Goal: Contribute content: Add original content to the website for others to see

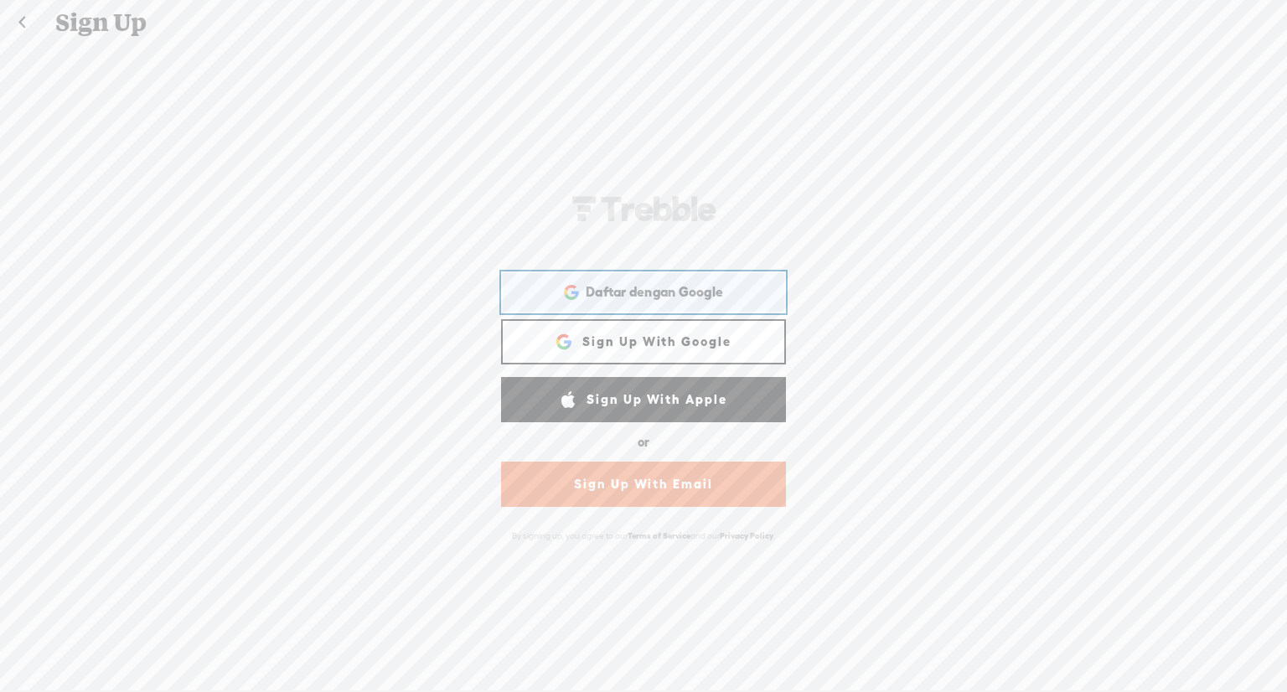
click at [667, 281] on div "Daftar dengan Google Daftar dengan Google. Dibuka di tab baru" at bounding box center [643, 292] width 261 height 39
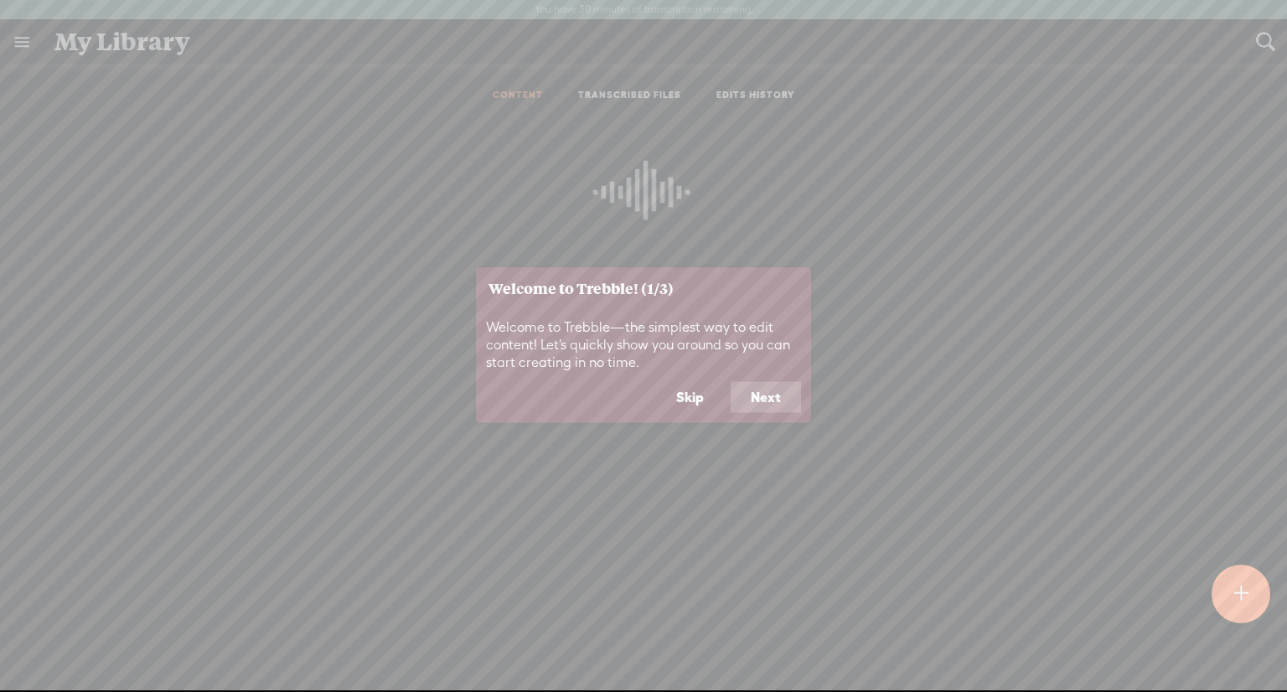
click at [755, 396] on button "Next" at bounding box center [766, 397] width 70 height 32
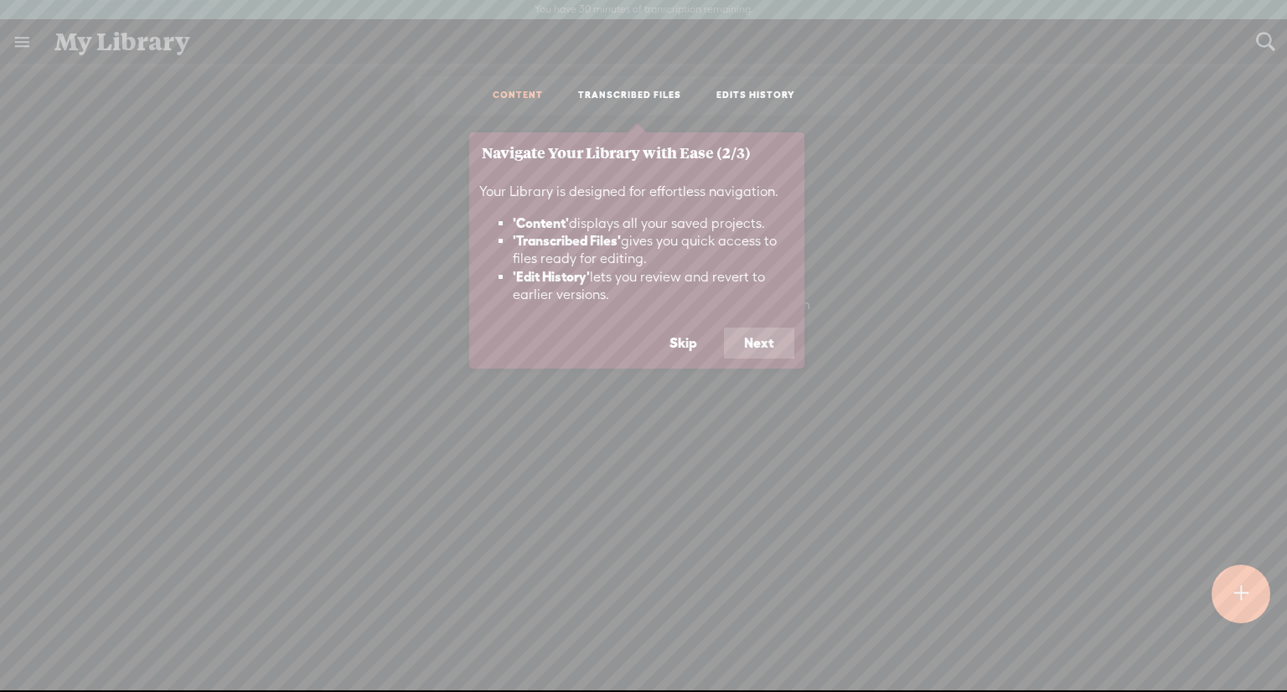
click at [758, 333] on button "Next" at bounding box center [759, 344] width 70 height 32
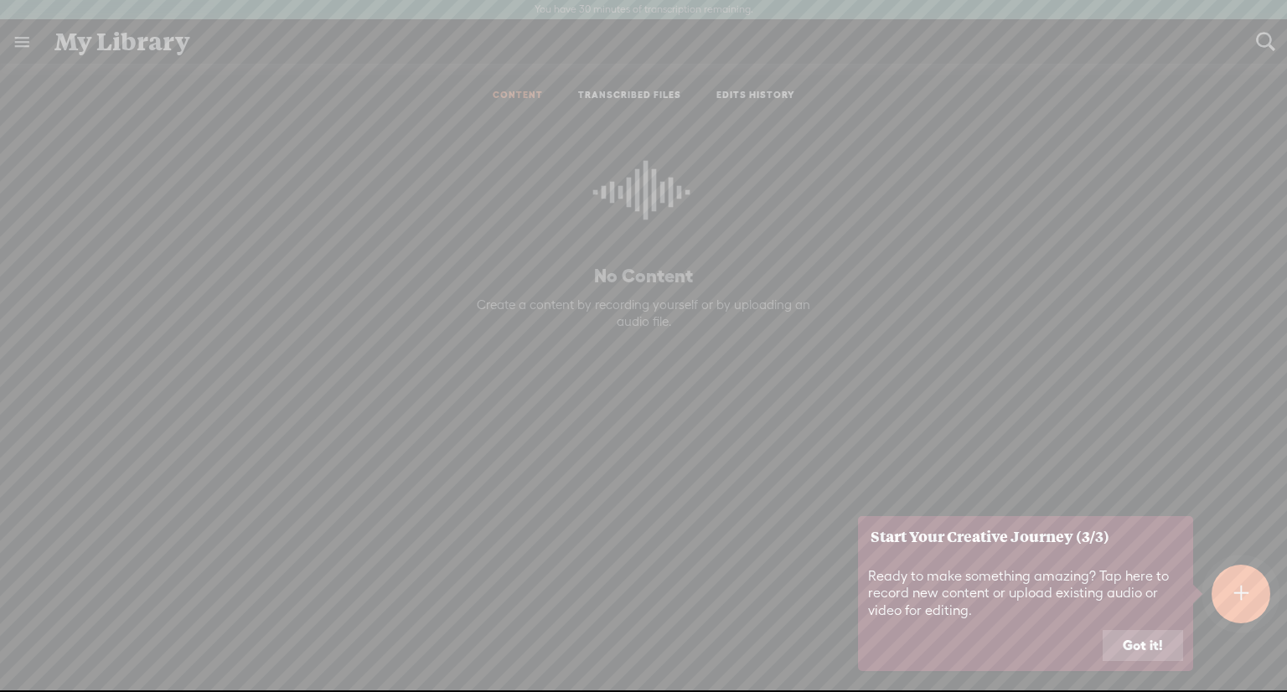
click at [1162, 653] on button "Got it!" at bounding box center [1143, 646] width 80 height 32
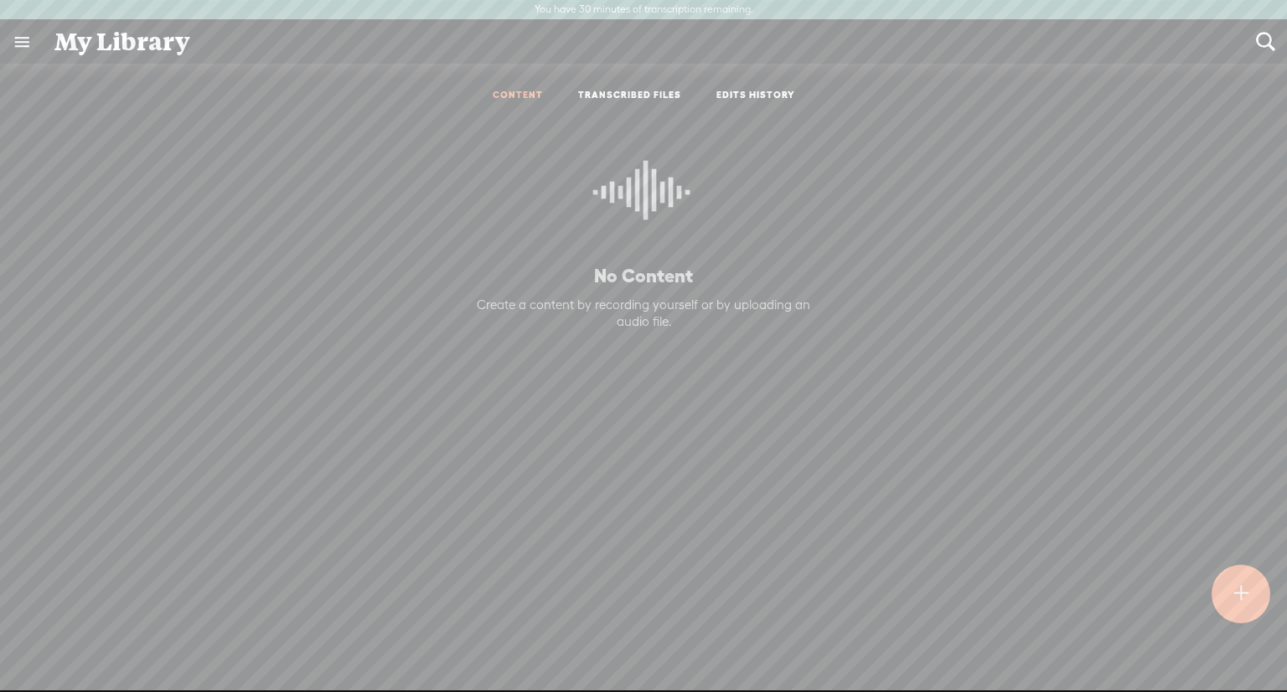
click at [1240, 592] on t at bounding box center [1242, 594] width 14 height 37
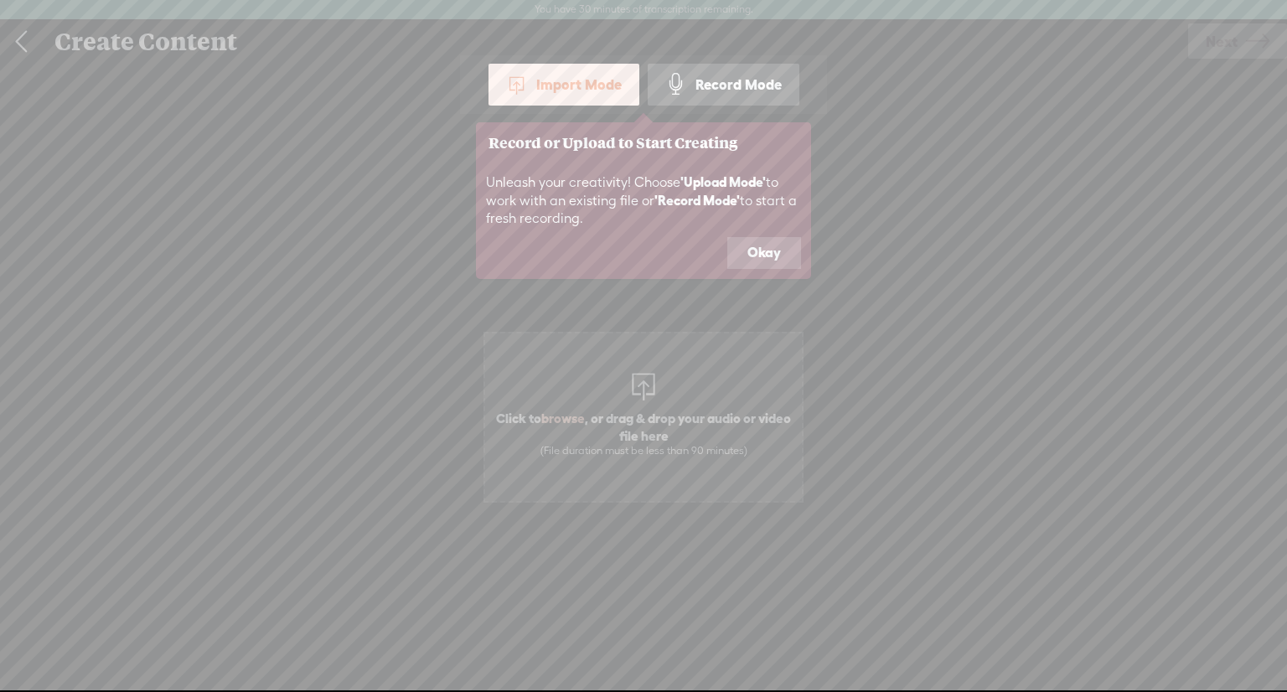
click at [748, 259] on button "Okay" at bounding box center [764, 253] width 74 height 32
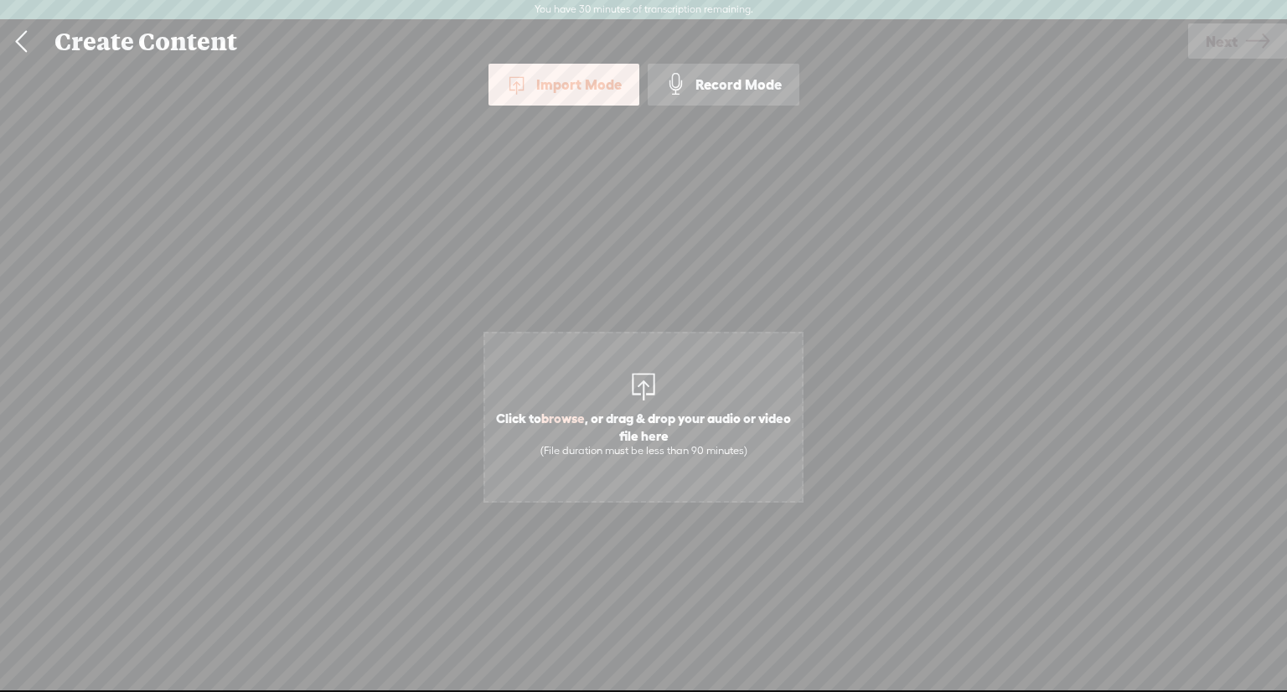
click at [589, 78] on div "Import Mode" at bounding box center [564, 85] width 151 height 42
click at [520, 84] on span at bounding box center [517, 85] width 22 height 22
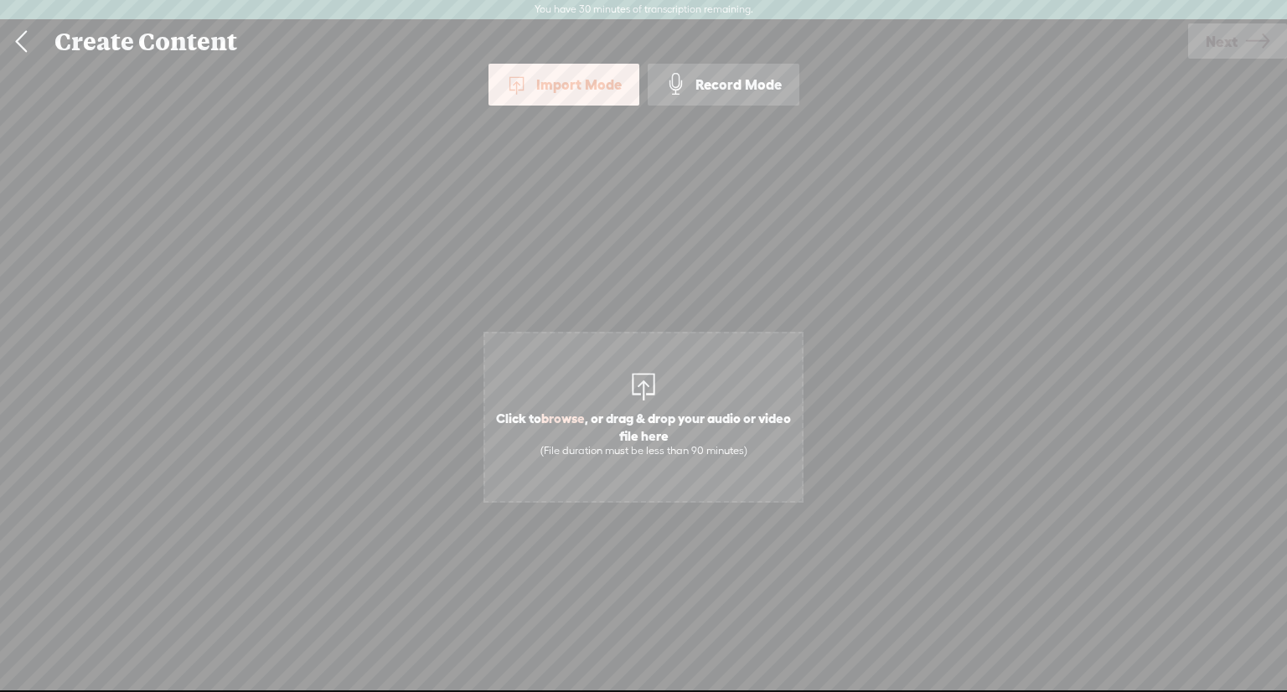
click at [520, 84] on span at bounding box center [517, 85] width 22 height 22
click at [644, 413] on span "Click to browse , or drag & drop your audio or video file here (File duration m…" at bounding box center [643, 433] width 317 height 65
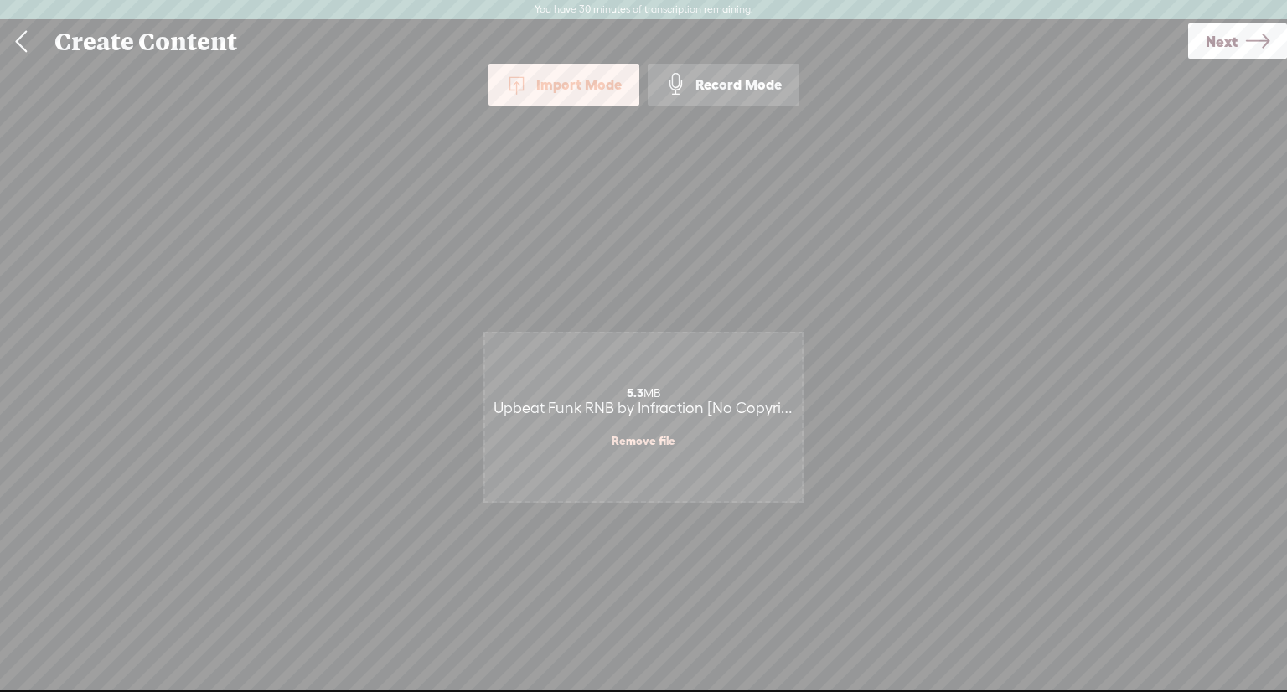
click at [1207, 44] on span "Next" at bounding box center [1222, 41] width 32 height 43
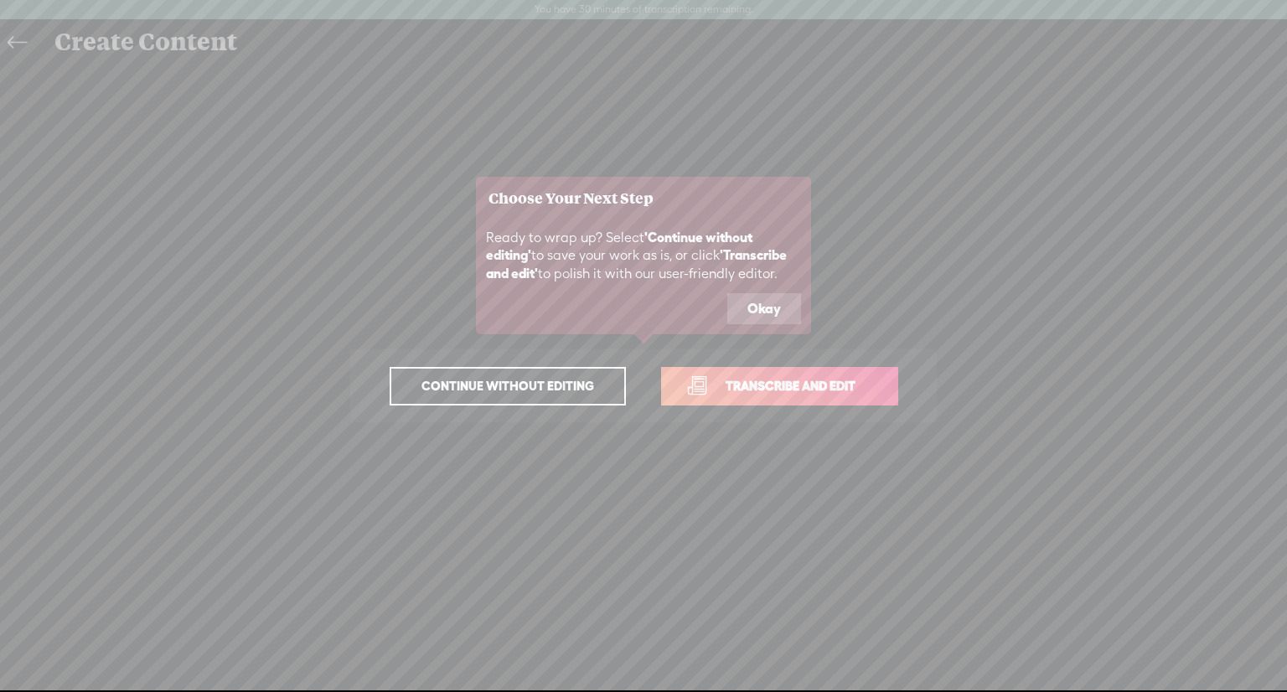
click at [783, 303] on button "Okay" at bounding box center [764, 309] width 74 height 32
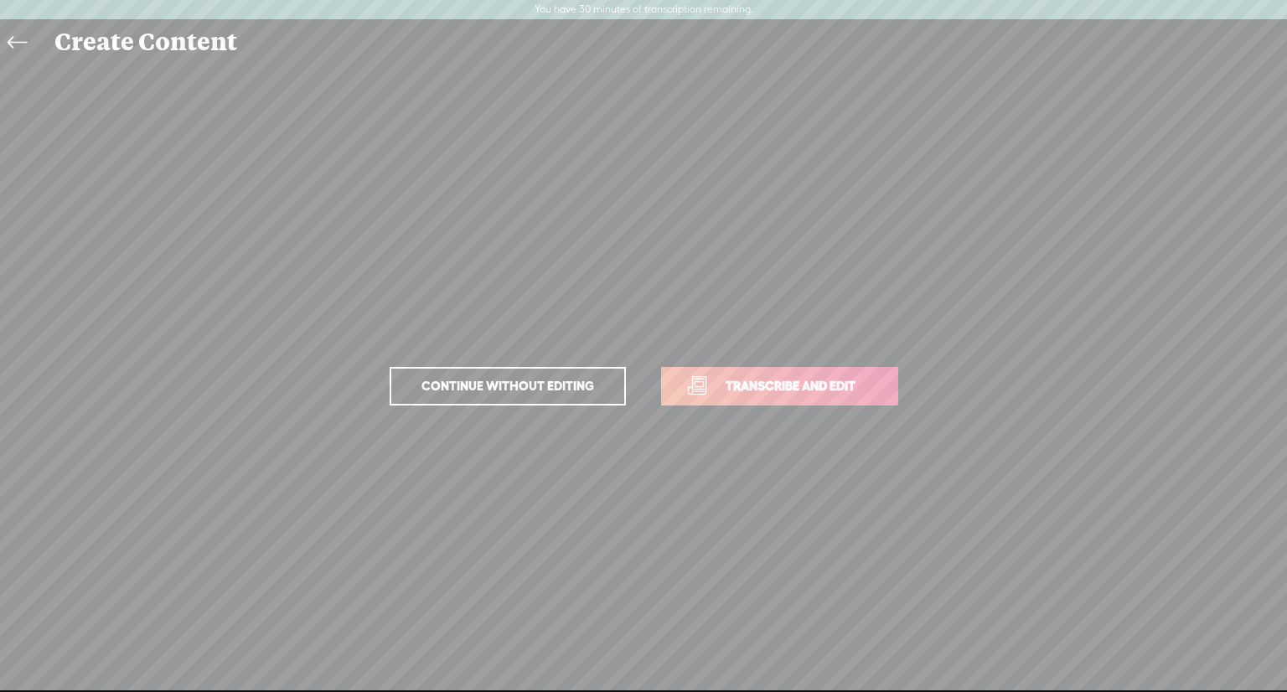
click at [771, 393] on span "Transcribe and edit" at bounding box center [790, 385] width 165 height 19
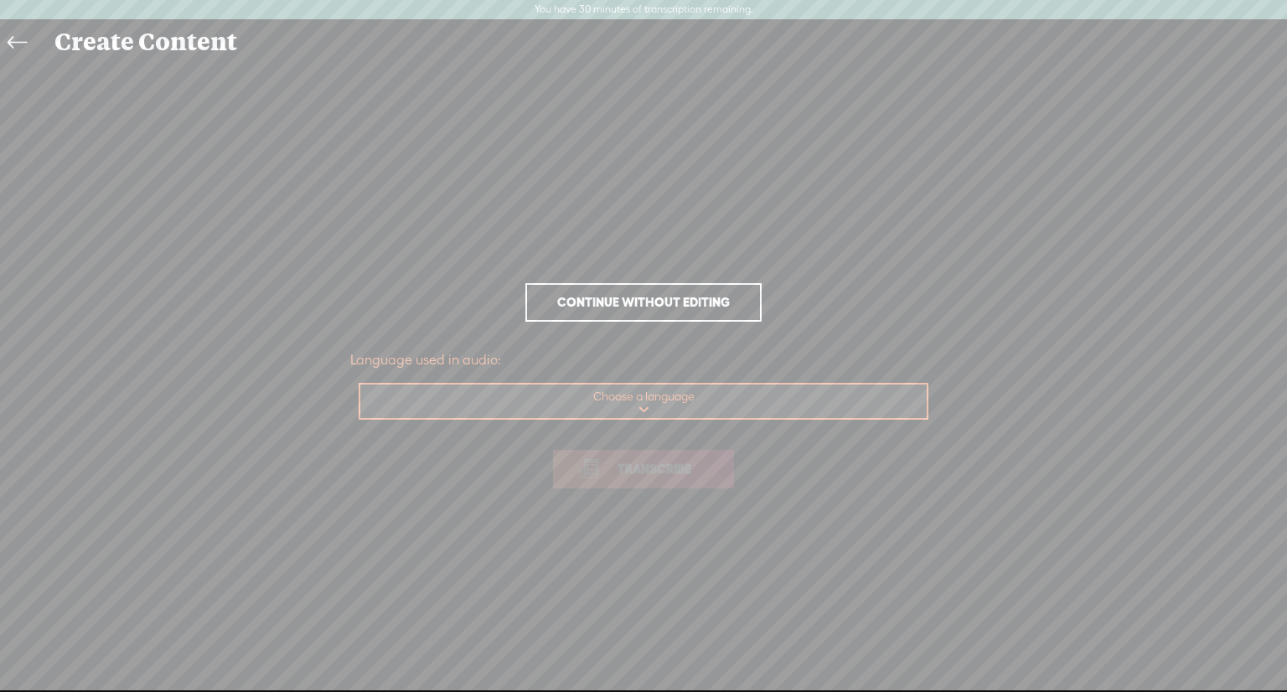
click at [771, 393] on select "Choose a language Afrikaans Albanian Amharic Arabic, Gulf Arabic, Modern Standa…" at bounding box center [644, 402] width 568 height 34
select select "en-US"
click at [360, 385] on select "Choose a language Afrikaans Albanian Amharic Arabic, Gulf Arabic, Modern Standa…" at bounding box center [644, 402] width 568 height 34
click at [659, 479] on link "Transcribe" at bounding box center [643, 469] width 181 height 39
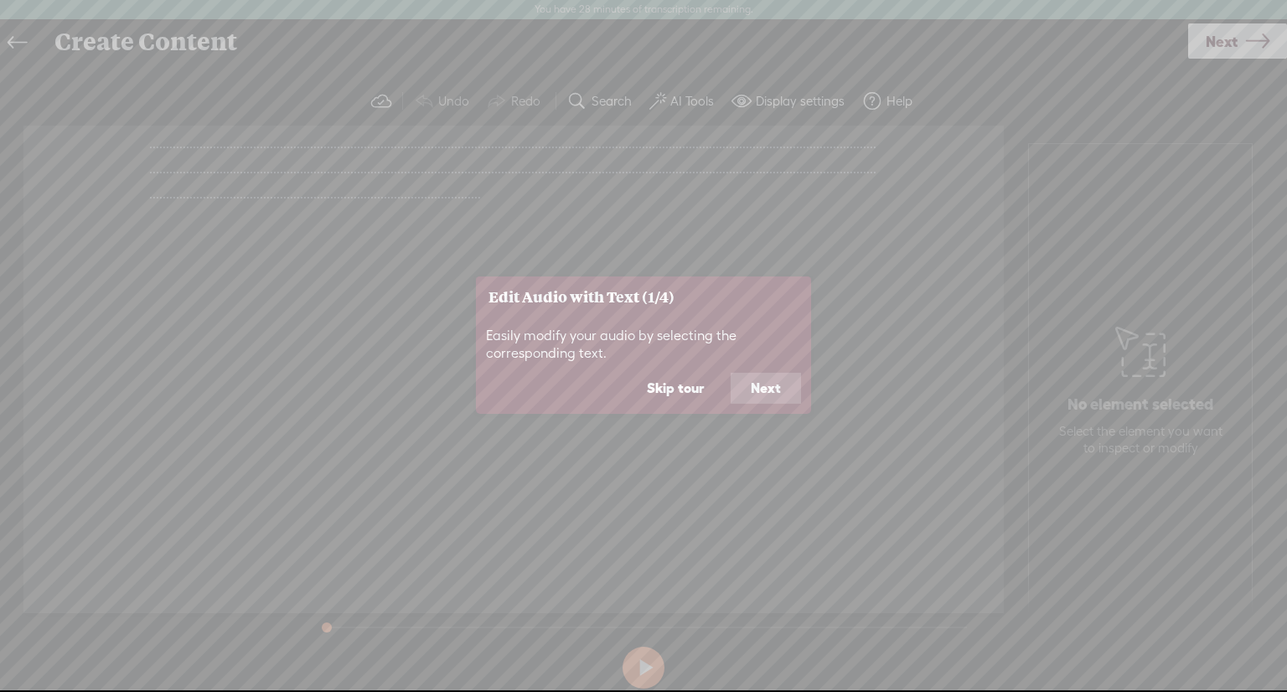
click at [756, 387] on button "Next" at bounding box center [766, 389] width 70 height 32
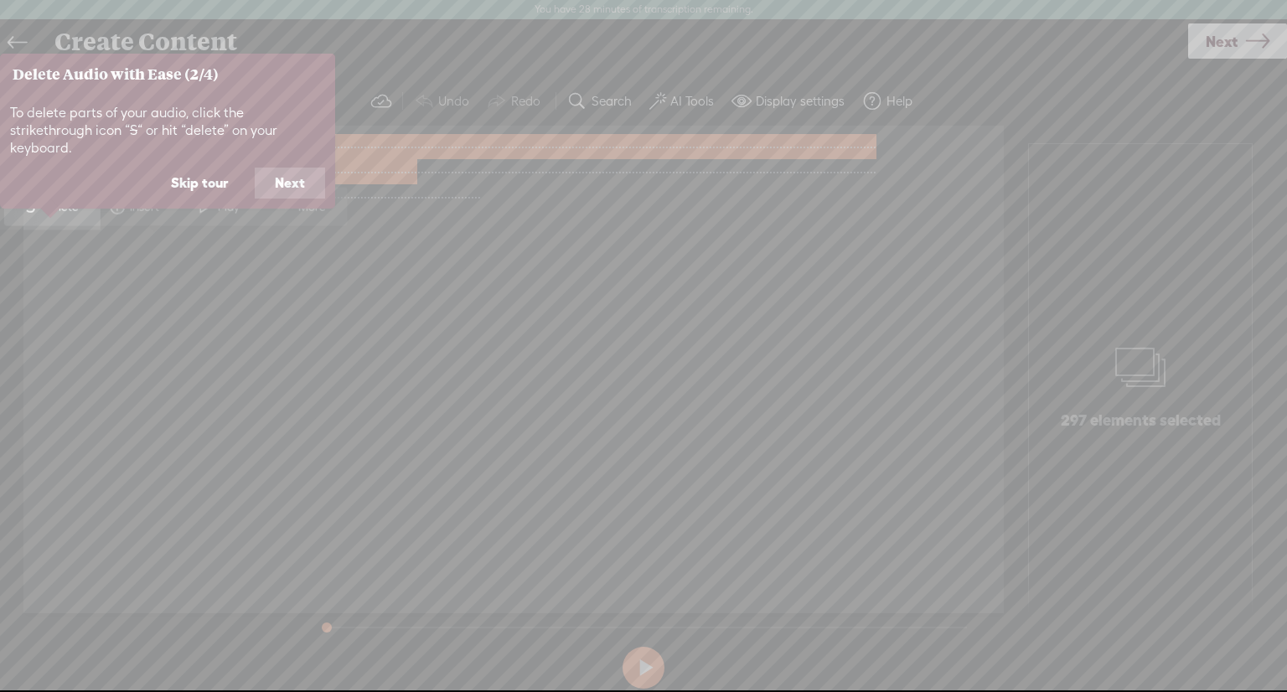
click at [289, 168] on button "Next" at bounding box center [290, 184] width 70 height 32
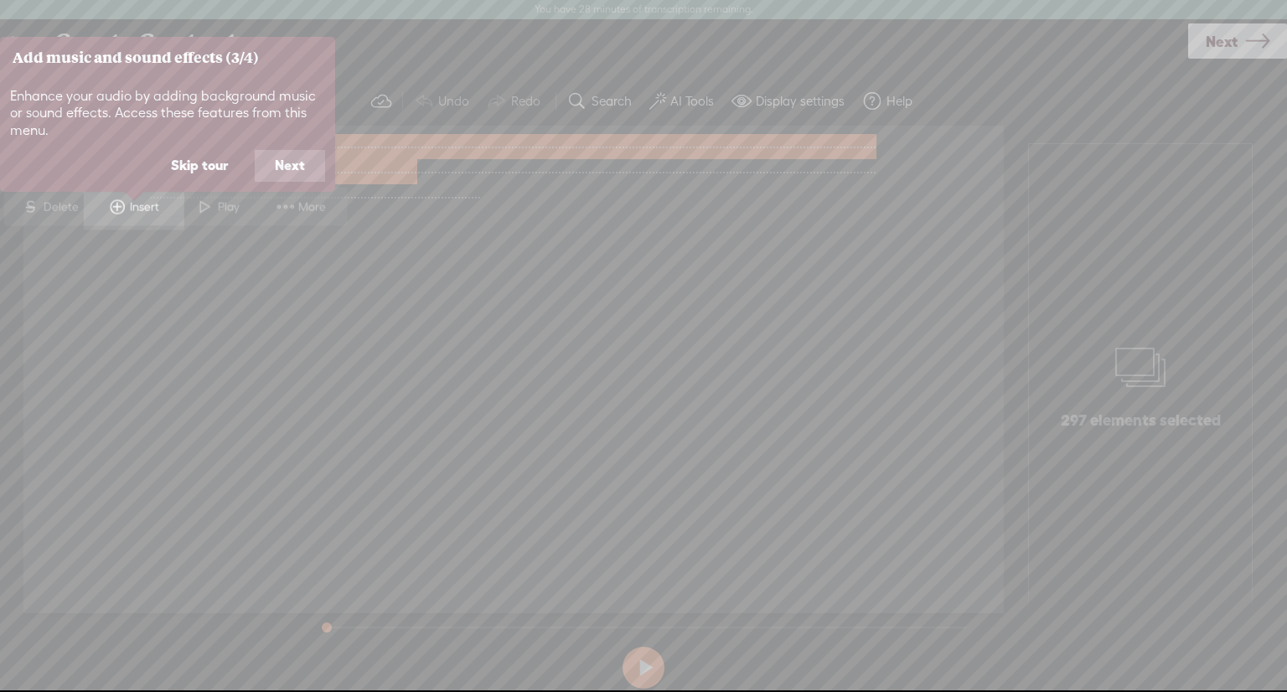
click at [289, 159] on button "Next" at bounding box center [290, 166] width 70 height 32
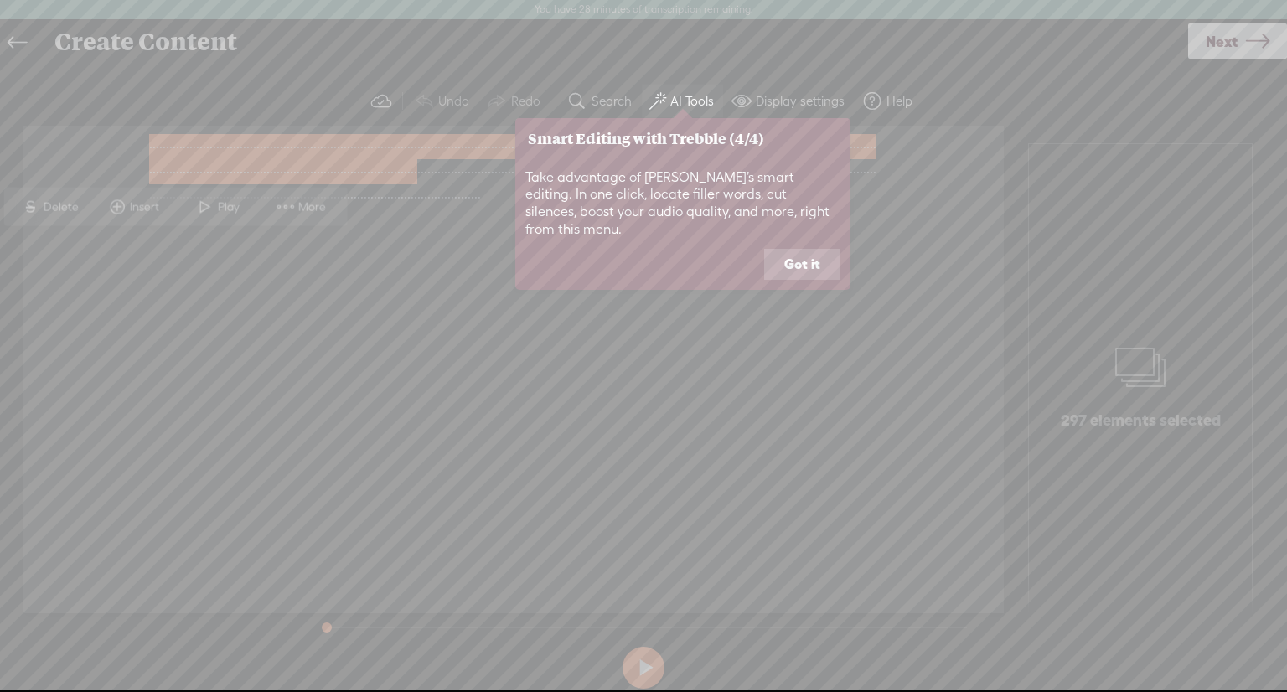
click at [807, 249] on button "Got it" at bounding box center [802, 265] width 76 height 32
